Goal: Task Accomplishment & Management: Use online tool/utility

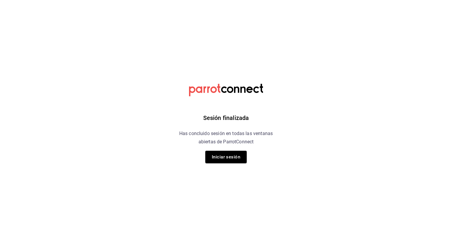
click at [217, 164] on div "Sesión finalizada Has concluido sesión en todas las ventanas abiertas de Parrot…" at bounding box center [226, 123] width 149 height 247
click at [218, 160] on button "Iniciar sesión" at bounding box center [225, 157] width 41 height 12
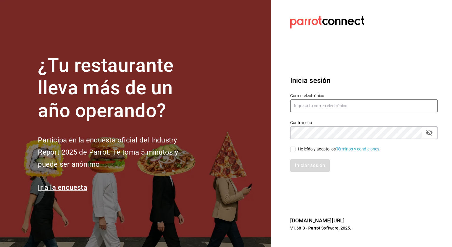
type input "mochomos.mitikah@grupocosteno.com"
click at [292, 151] on input "He leído y acepto los Términos y condiciones." at bounding box center [292, 148] width 5 height 5
checkbox input "true"
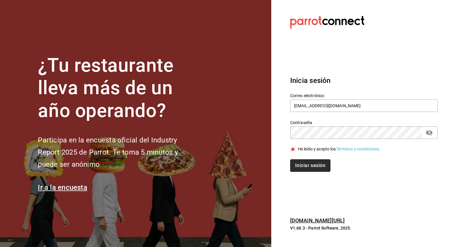
click at [303, 165] on button "Iniciar sesión" at bounding box center [310, 165] width 40 height 12
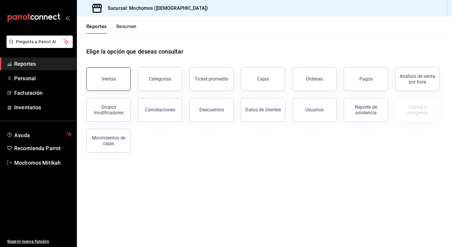
click at [105, 74] on button "Ventas" at bounding box center [108, 79] width 44 height 24
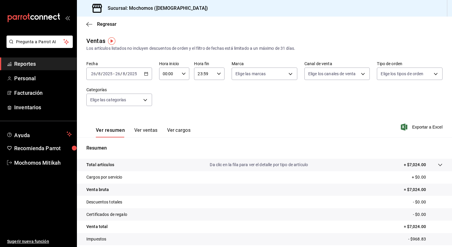
click at [148, 72] on div "[DATE] [DATE] - [DATE] [DATE]" at bounding box center [119, 73] width 66 height 12
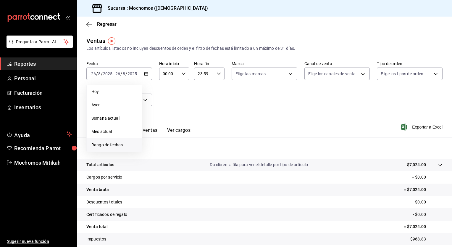
click at [114, 144] on span "Rango de fechas" at bounding box center [114, 145] width 46 height 6
click at [155, 163] on abbr "25" at bounding box center [155, 165] width 4 height 4
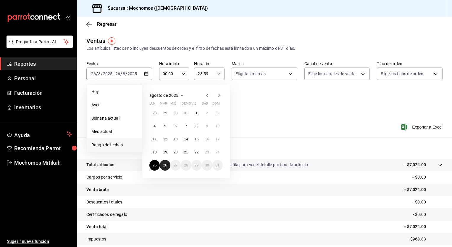
click at [168, 164] on button "26" at bounding box center [165, 165] width 10 height 11
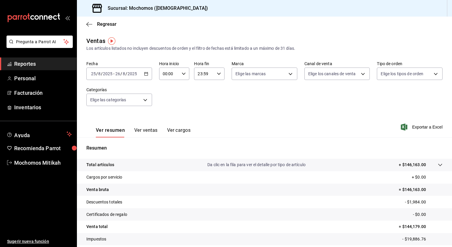
click at [182, 74] on icon "button" at bounding box center [184, 74] width 4 height 4
click at [165, 112] on span "05" at bounding box center [166, 113] width 6 height 5
type input "05:00"
drag, startPoint x: 166, startPoint y: 112, endPoint x: 181, endPoint y: 88, distance: 27.8
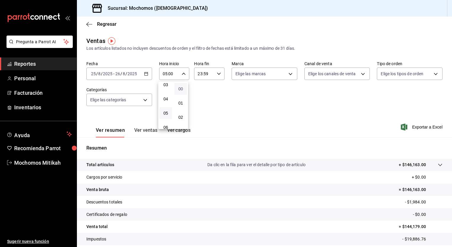
click at [181, 88] on div "00 01 02 03 04 05 06 07 08 09 10 11 12 13 14 15 16 17 18 19 20 21 22 23 00 01 0…" at bounding box center [173, 105] width 30 height 47
click at [181, 88] on span "00" at bounding box center [181, 88] width 6 height 5
click at [214, 87] on div at bounding box center [226, 123] width 452 height 247
click at [213, 75] on div "23:59 Hora fin" at bounding box center [209, 73] width 30 height 12
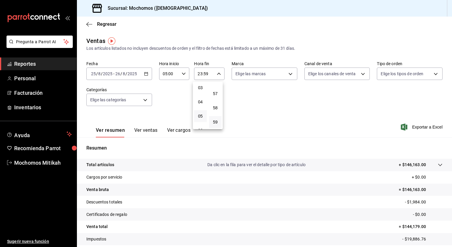
click at [200, 114] on button "05" at bounding box center [200, 116] width 13 height 12
click at [214, 89] on span "00" at bounding box center [216, 88] width 6 height 5
type input "05:00"
click at [230, 93] on div at bounding box center [226, 123] width 452 height 247
click at [144, 73] on \(Stroke\) "button" at bounding box center [145, 73] width 3 height 0
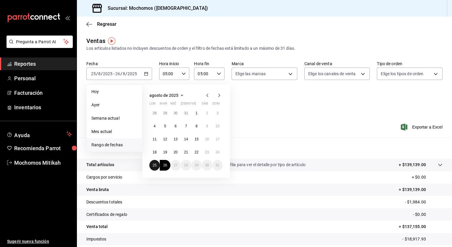
click at [154, 166] on abbr "25" at bounding box center [155, 165] width 4 height 4
click at [164, 165] on abbr "26" at bounding box center [165, 165] width 4 height 4
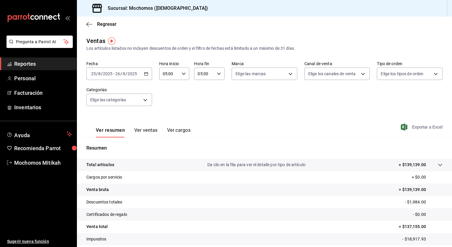
click at [411, 124] on span "Exportar a Excel" at bounding box center [422, 126] width 41 height 7
